Goal: Transaction & Acquisition: Purchase product/service

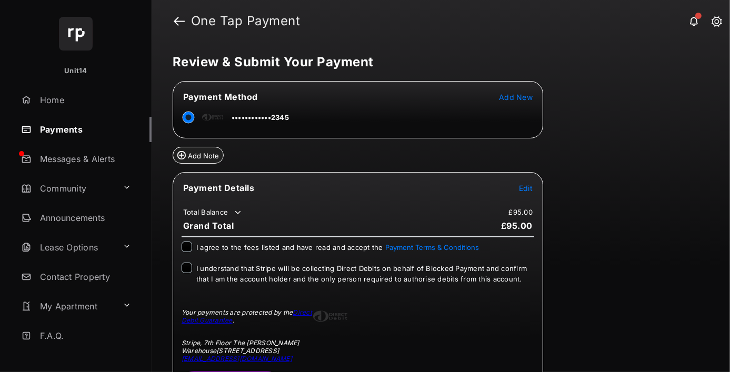
click at [525, 186] on span "Edit" at bounding box center [526, 188] width 14 height 9
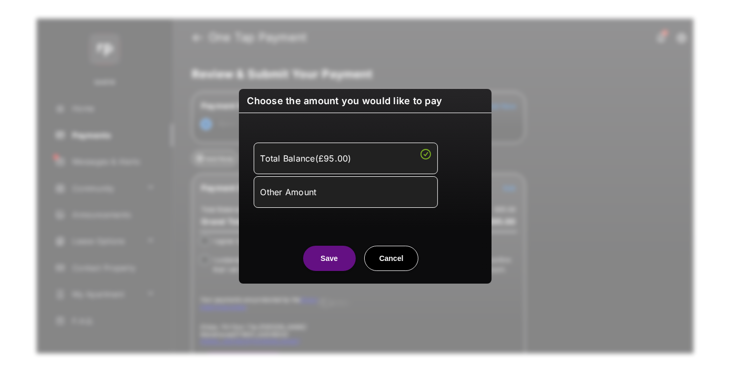
click at [345, 191] on div "Other Amount" at bounding box center [345, 192] width 170 height 18
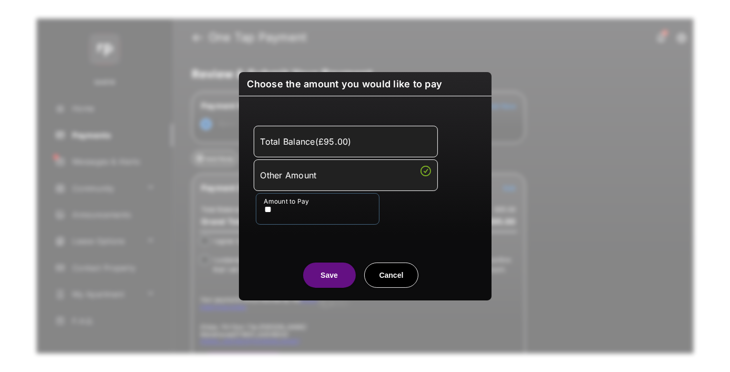
type input "**"
click at [329, 275] on button "Save" at bounding box center [329, 274] width 53 height 25
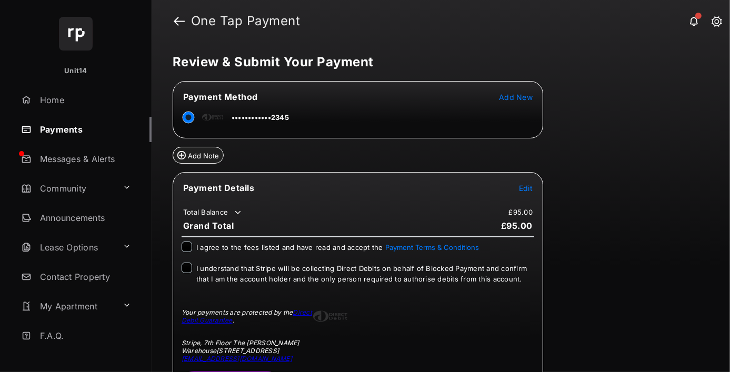
click at [525, 186] on span "Edit" at bounding box center [526, 188] width 14 height 9
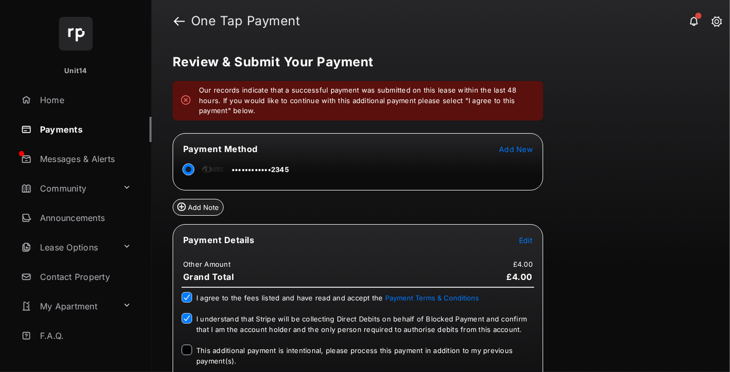
click at [352, 346] on span "This additional payment is intentional, please process this payment in addition…" at bounding box center [354, 355] width 316 height 19
